Goal: Check status: Check status

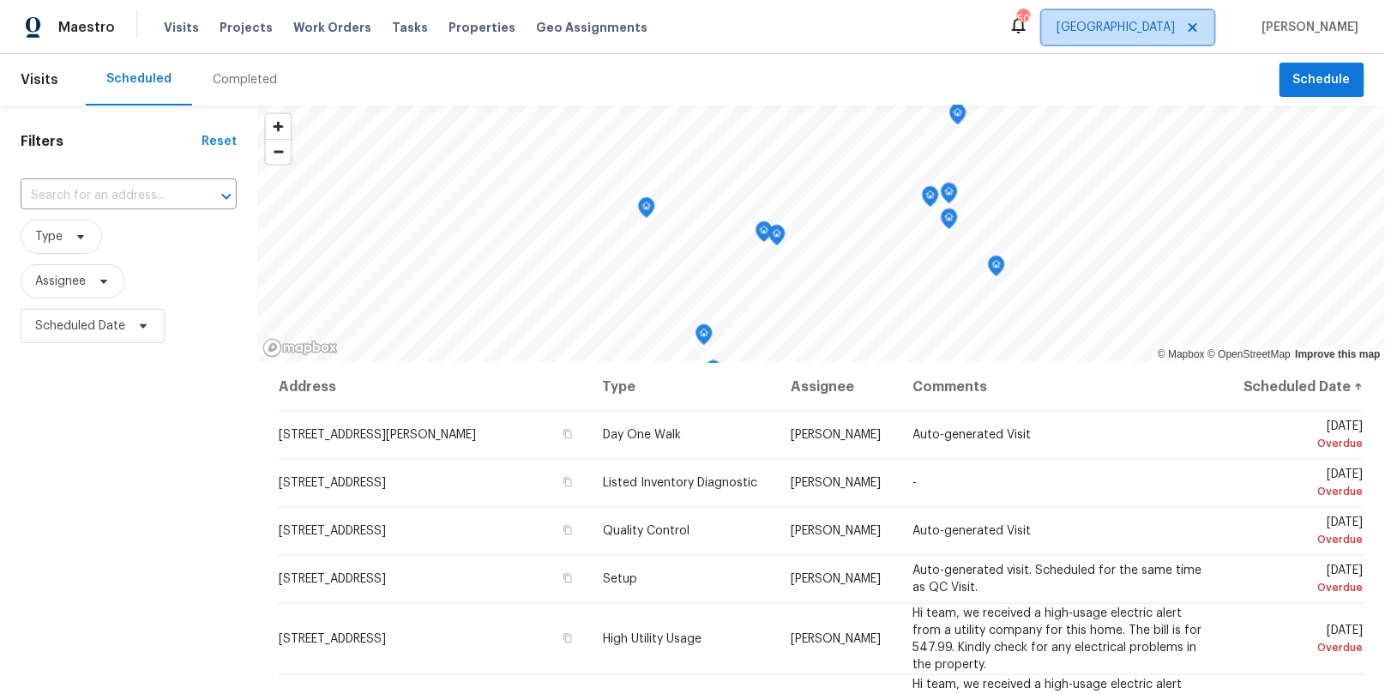
click at [1175, 34] on span "[GEOGRAPHIC_DATA]" at bounding box center [1115, 27] width 118 height 17
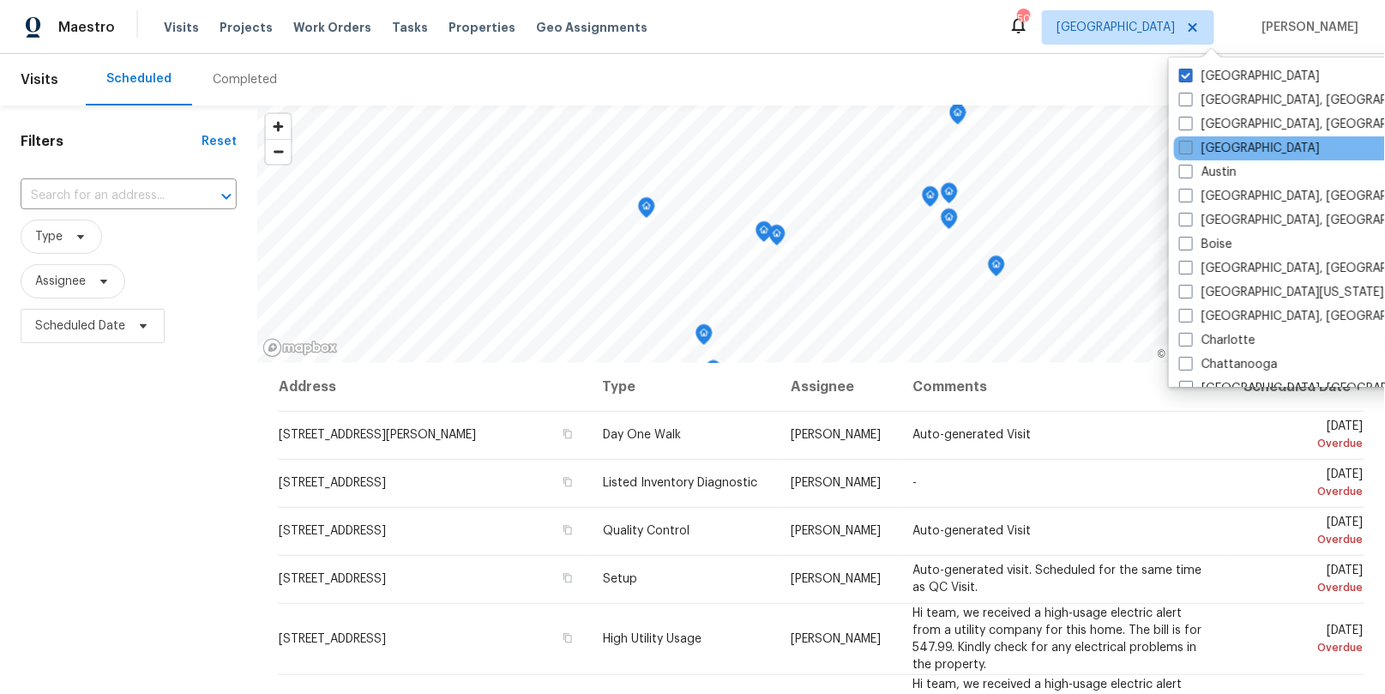
click at [1218, 146] on label "[GEOGRAPHIC_DATA]" at bounding box center [1249, 148] width 141 height 17
click at [1190, 146] on input "[GEOGRAPHIC_DATA]" at bounding box center [1184, 145] width 11 height 11
checkbox input "true"
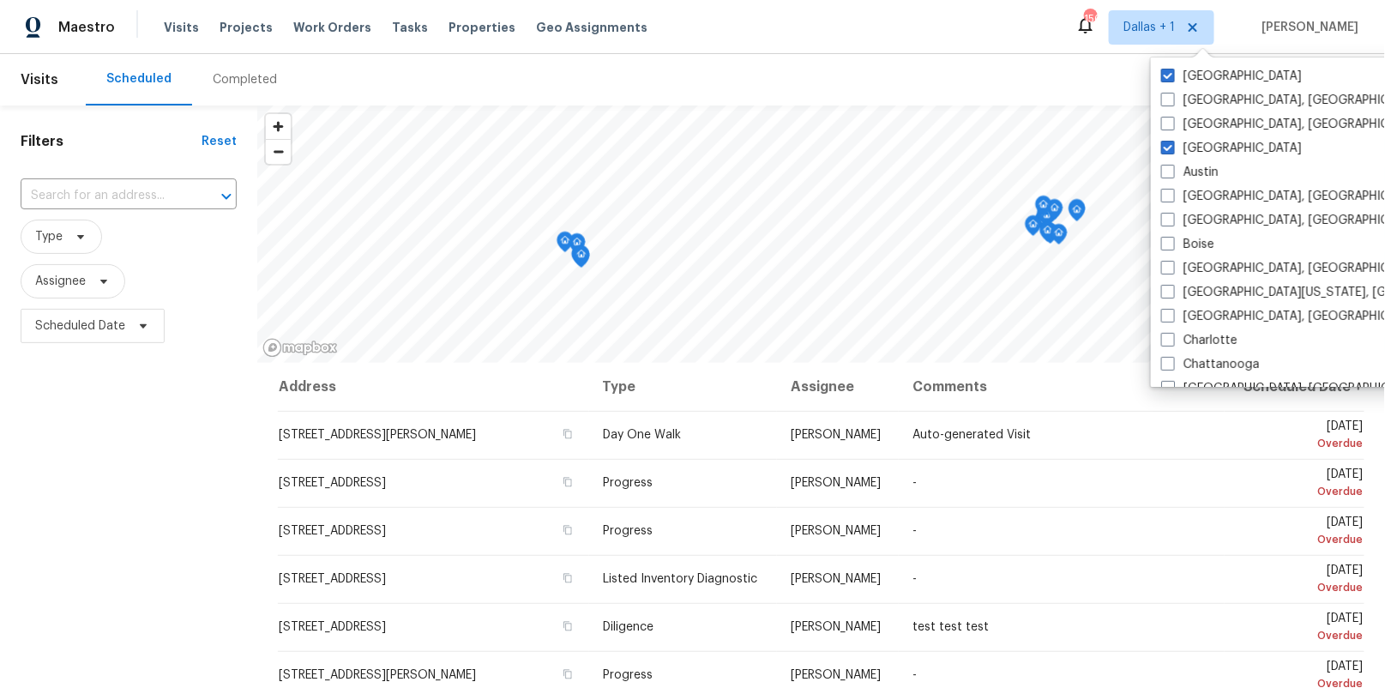
click at [229, 76] on div "Completed" at bounding box center [245, 79] width 64 height 17
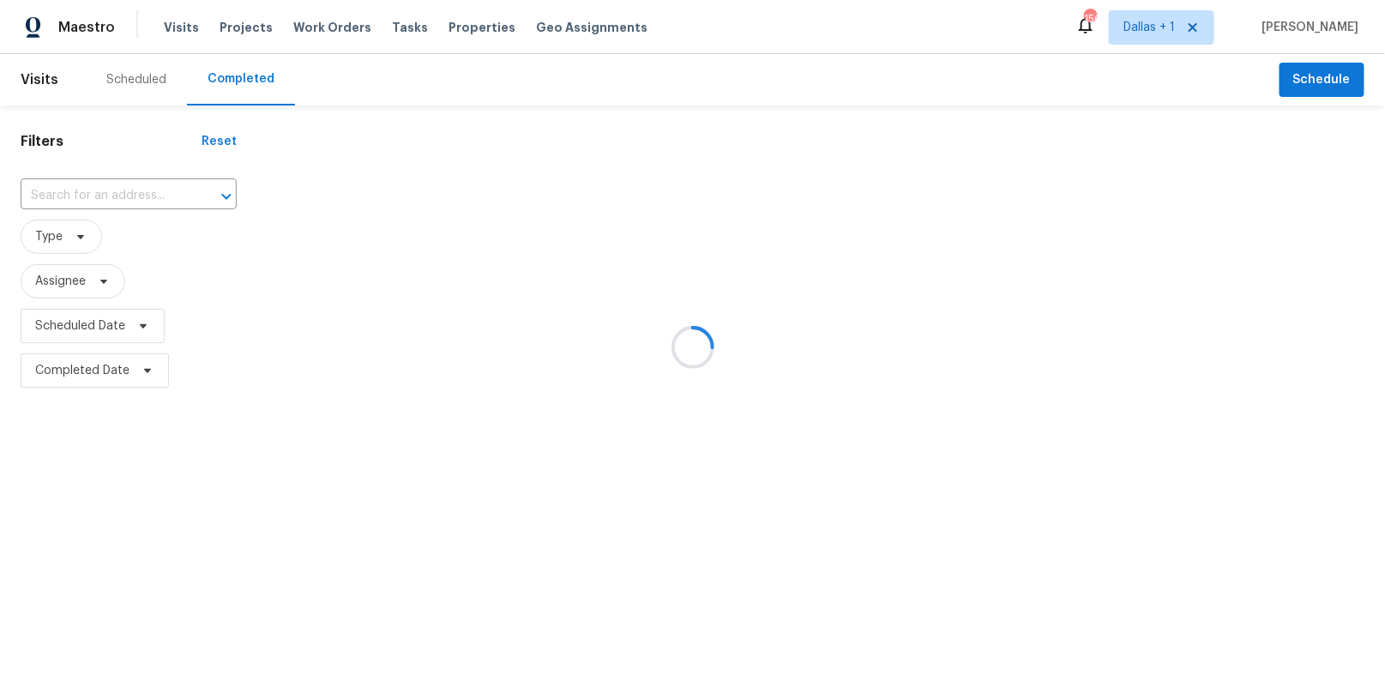
click at [84, 198] on div at bounding box center [692, 347] width 1385 height 694
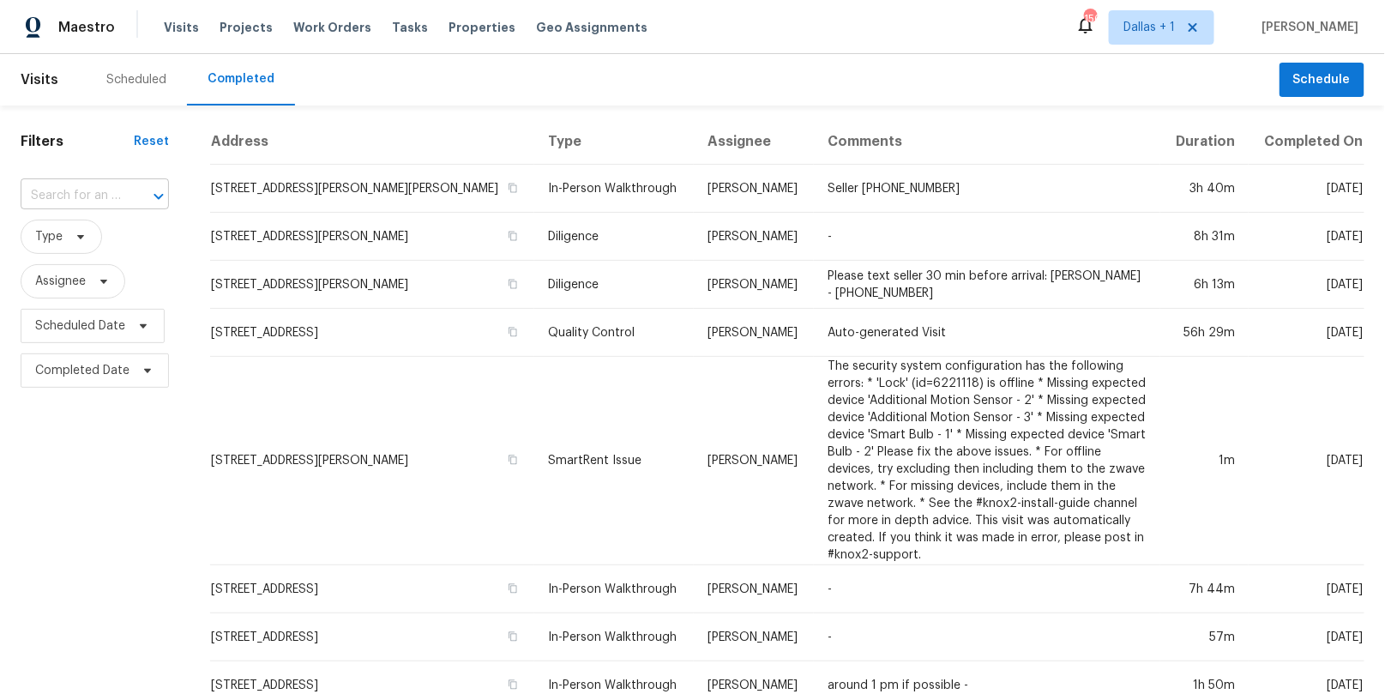
click at [86, 195] on input "text" at bounding box center [71, 196] width 100 height 27
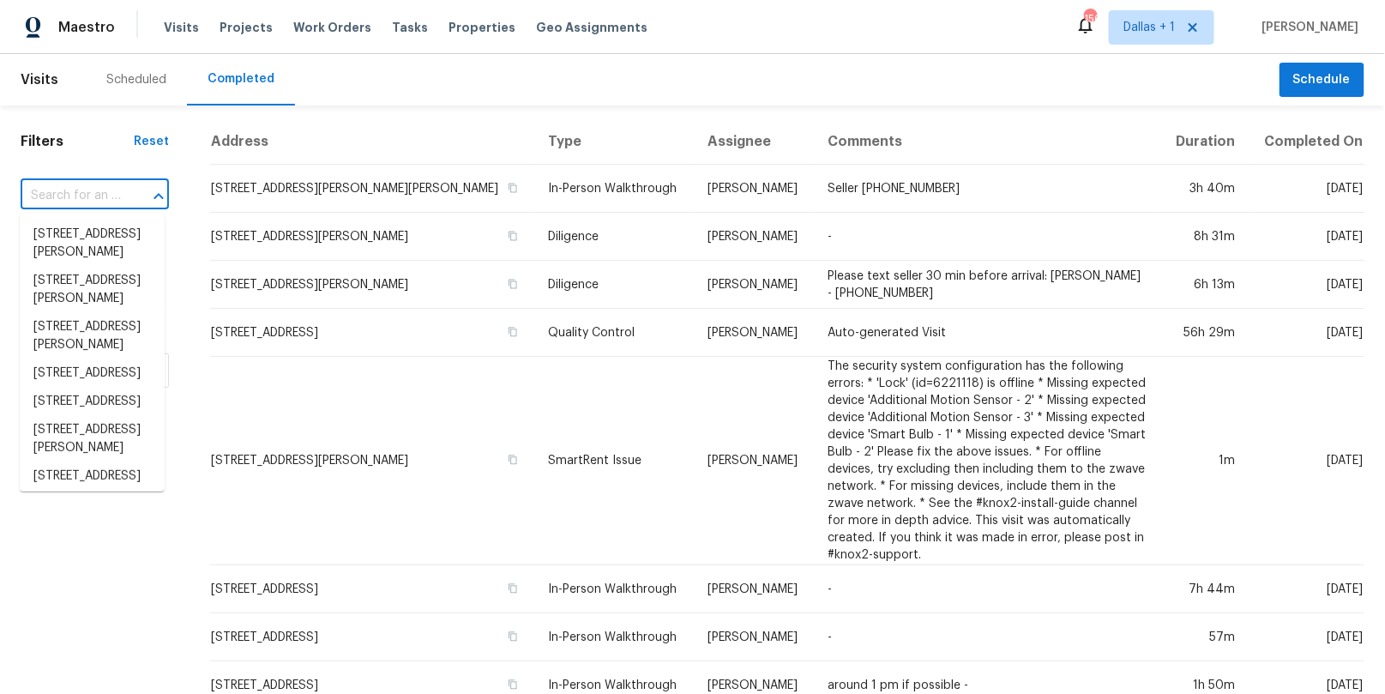
paste input "[STREET_ADDRESS][PERSON_NAME][PERSON_NAME]"
type input "[STREET_ADDRESS][PERSON_NAME][PERSON_NAME]"
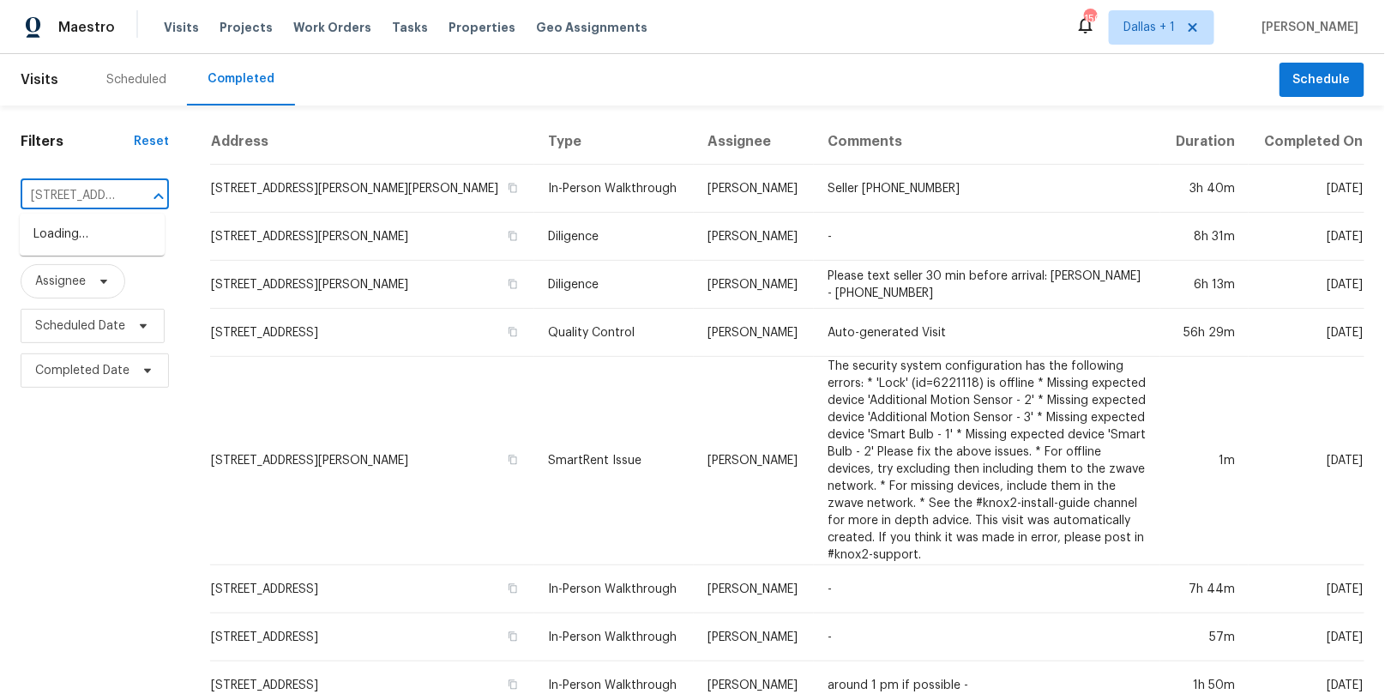
scroll to position [0, 118]
click at [81, 241] on li "[STREET_ADDRESS][PERSON_NAME]" at bounding box center [92, 243] width 145 height 46
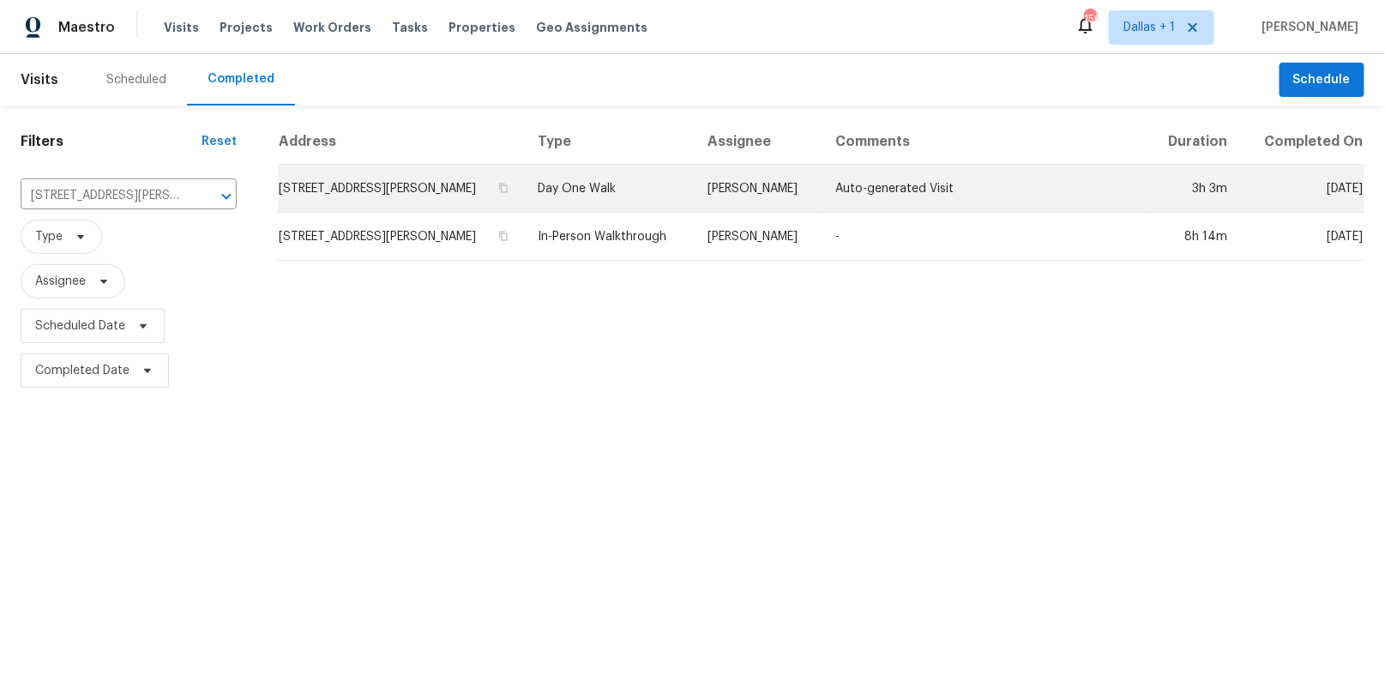
click at [603, 185] on td "Day One Walk" at bounding box center [610, 189] width 170 height 48
